Goal: Check status: Check status

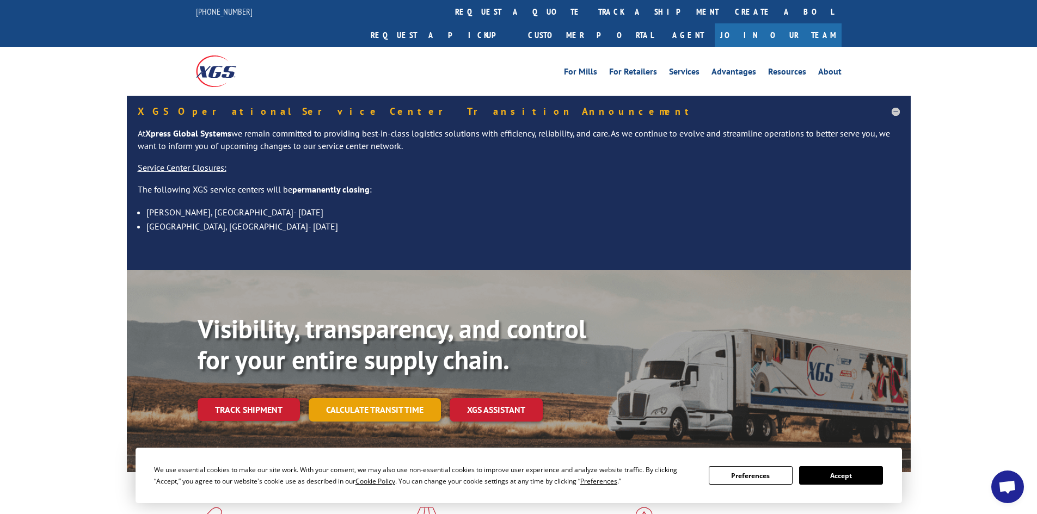
click at [392, 398] on link "Calculate transit time" at bounding box center [375, 409] width 132 height 23
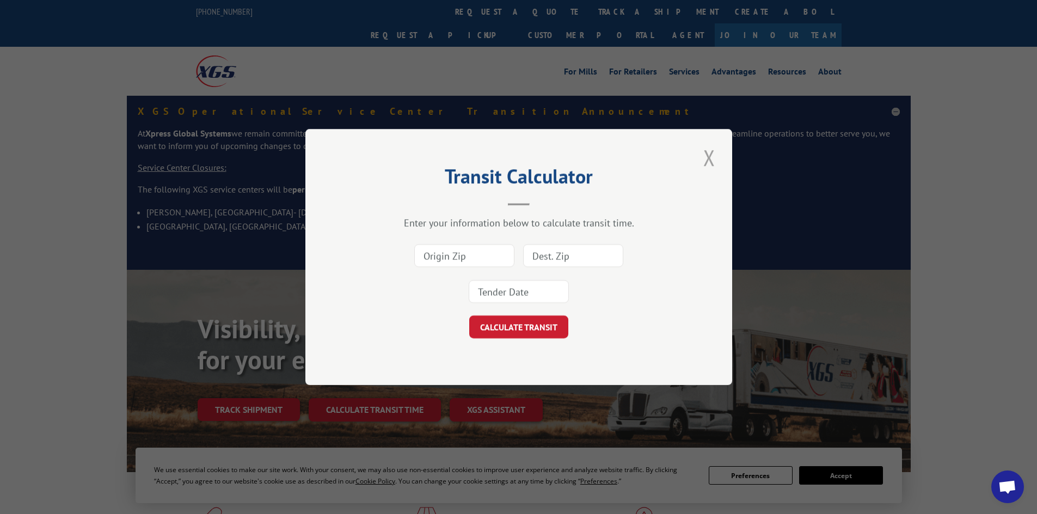
click at [700, 156] on div "Transit Calculator Enter your information below to calculate transit time. CALC…" at bounding box center [518, 257] width 427 height 256
click at [705, 159] on button "Close modal" at bounding box center [709, 158] width 19 height 30
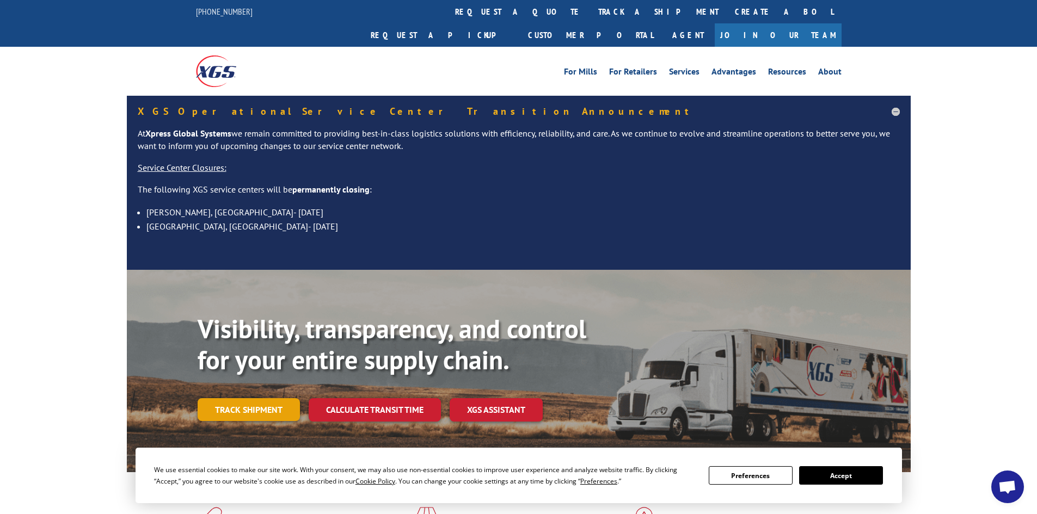
click at [251, 398] on link "Track shipment" at bounding box center [249, 409] width 102 height 23
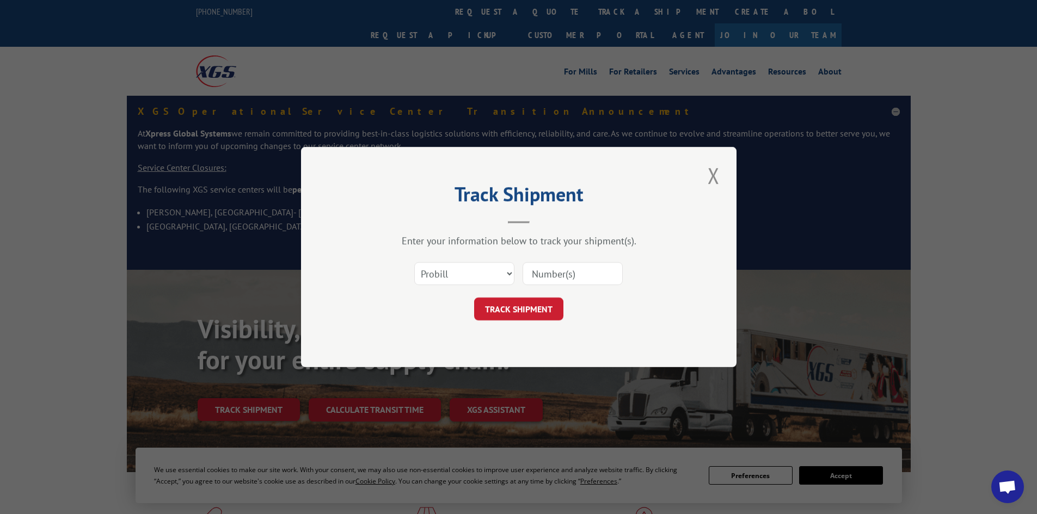
click at [552, 275] on input at bounding box center [572, 273] width 100 height 23
paste input "17542887"
type input "17542887"
click at [544, 303] on button "TRACK SHIPMENT" at bounding box center [518, 309] width 89 height 23
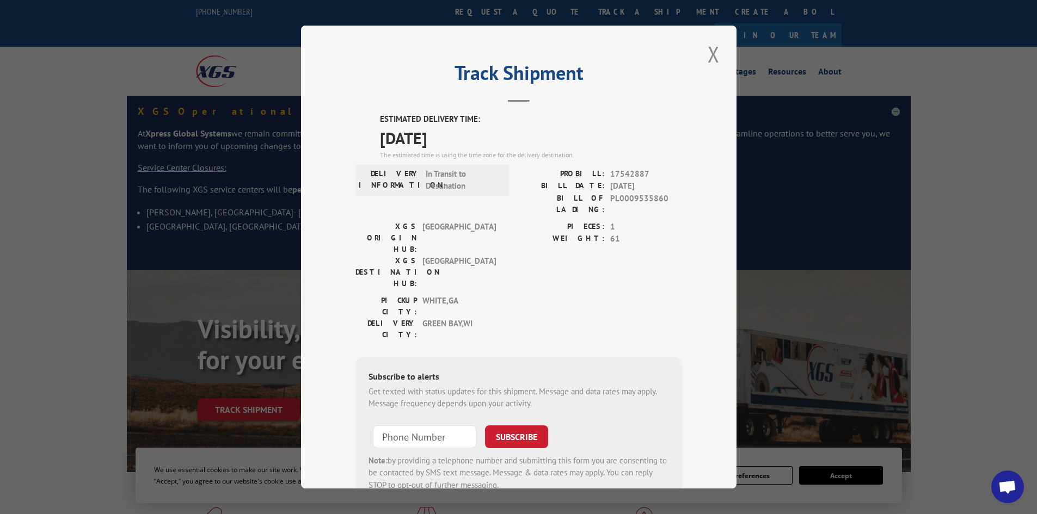
click at [314, 460] on div "Track Shipment ESTIMATED DELIVERY TIME: [DATE] The estimated time is using the …" at bounding box center [518, 257] width 435 height 463
click at [146, 192] on div "Track Shipment ESTIMATED DELIVERY TIME: [DATE] The estimated time is using the …" at bounding box center [518, 257] width 1037 height 514
